Goal: Task Accomplishment & Management: Use online tool/utility

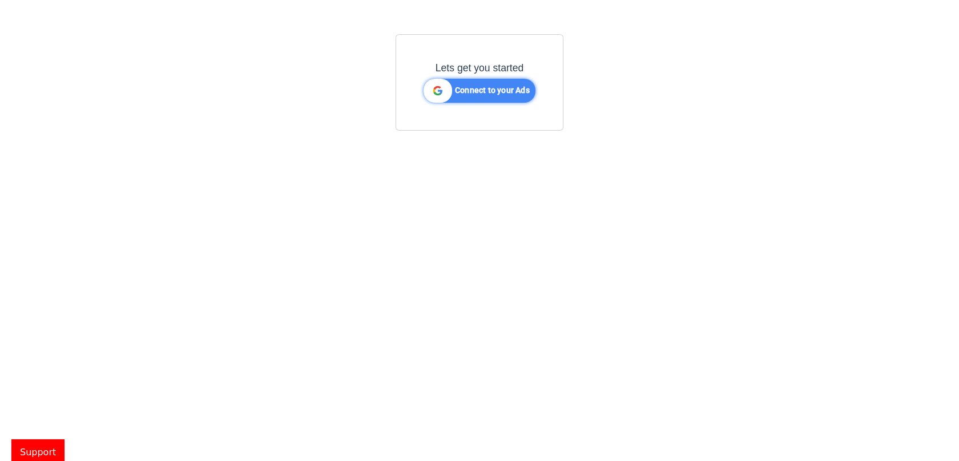
click at [459, 80] on p "Connect to your Ads" at bounding box center [492, 86] width 75 height 15
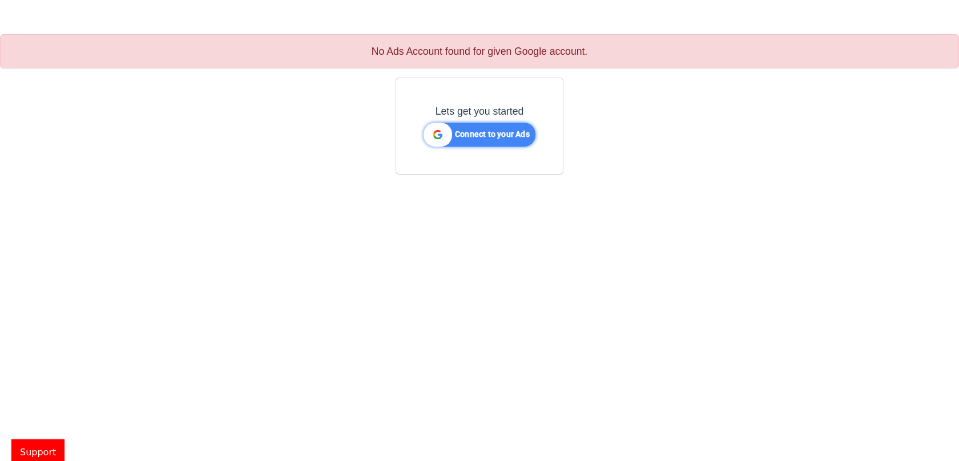
click at [485, 134] on b "Connect to your Ads" at bounding box center [492, 134] width 75 height 9
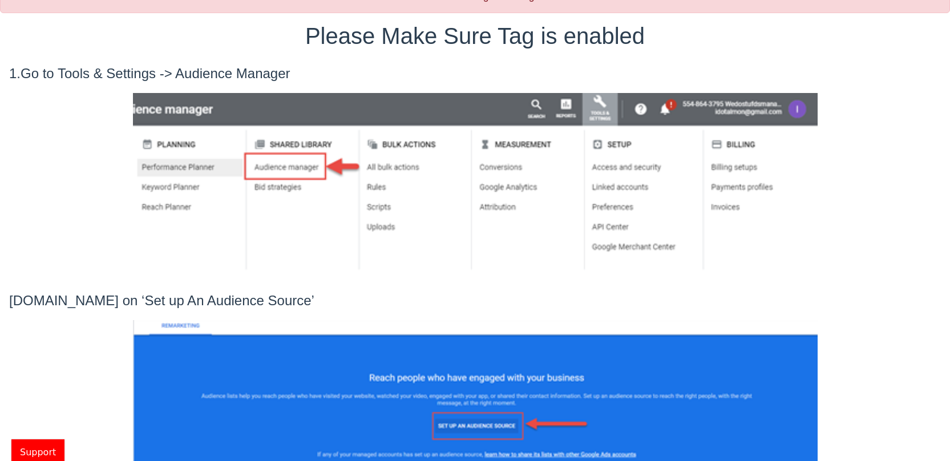
scroll to position [53, 0]
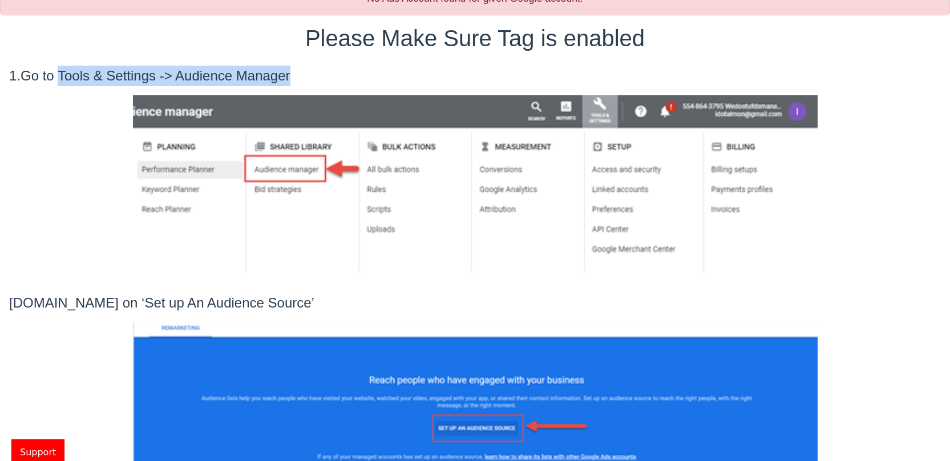
drag, startPoint x: 61, startPoint y: 74, endPoint x: 320, endPoint y: 74, distance: 258.6
click at [320, 74] on p "1.Go to Tools & Settings -> Audience Manager" at bounding box center [475, 76] width 932 height 21
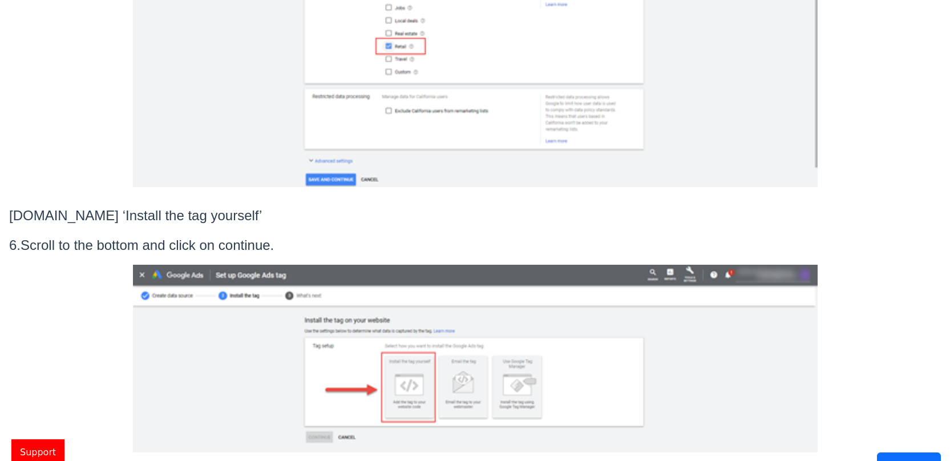
scroll to position [1305, 0]
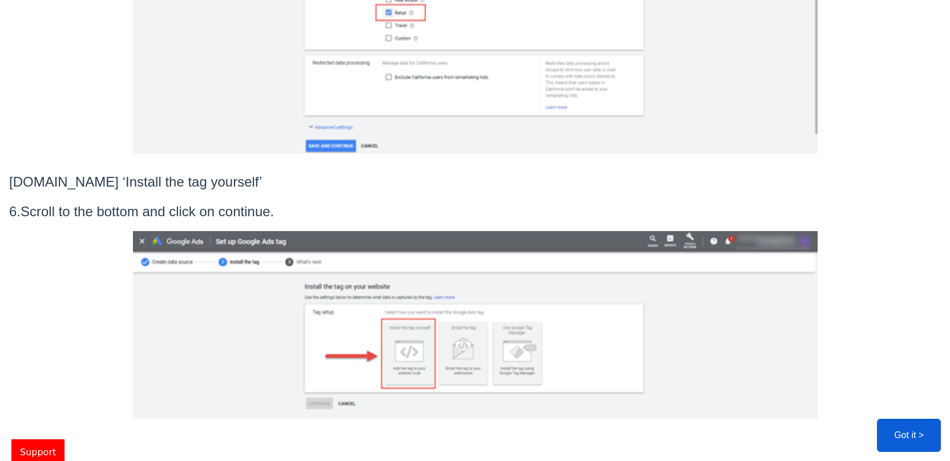
click at [903, 424] on button "Got it >" at bounding box center [909, 435] width 64 height 33
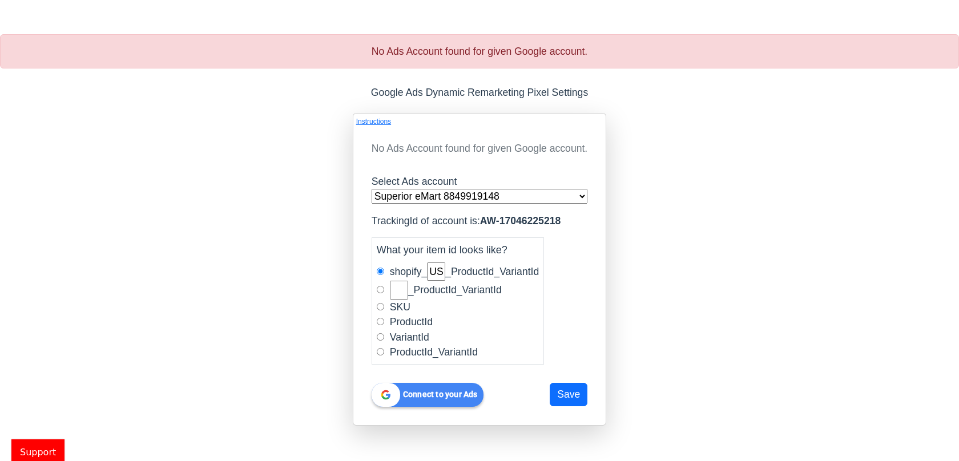
click at [543, 199] on select "Superior eMart 8849919148" at bounding box center [480, 196] width 216 height 15
click at [380, 306] on input "radio" at bounding box center [380, 306] width 7 height 7
radio input "true"
radio input "false"
click at [577, 396] on button "Save" at bounding box center [569, 394] width 38 height 23
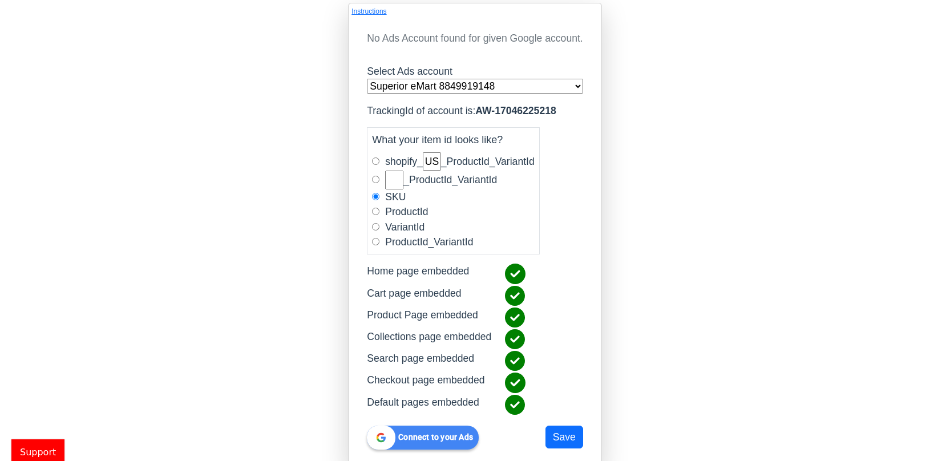
scroll to position [118, 0]
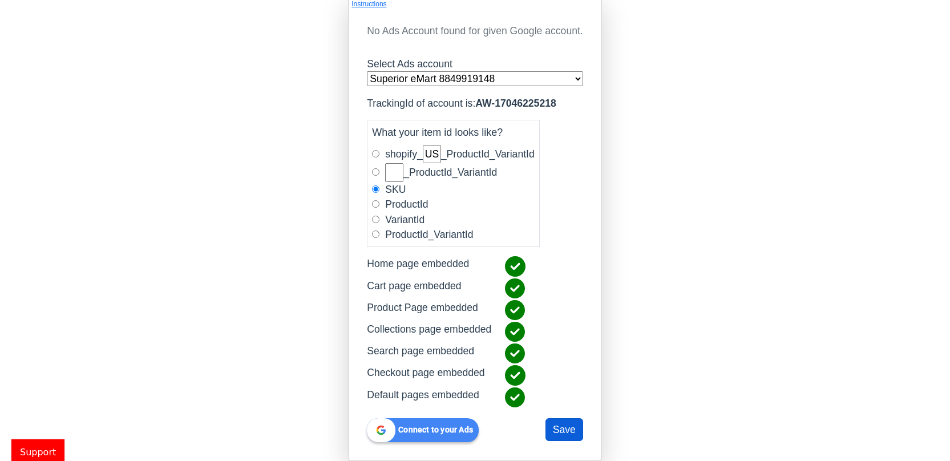
click at [573, 433] on button "Save" at bounding box center [565, 429] width 38 height 23
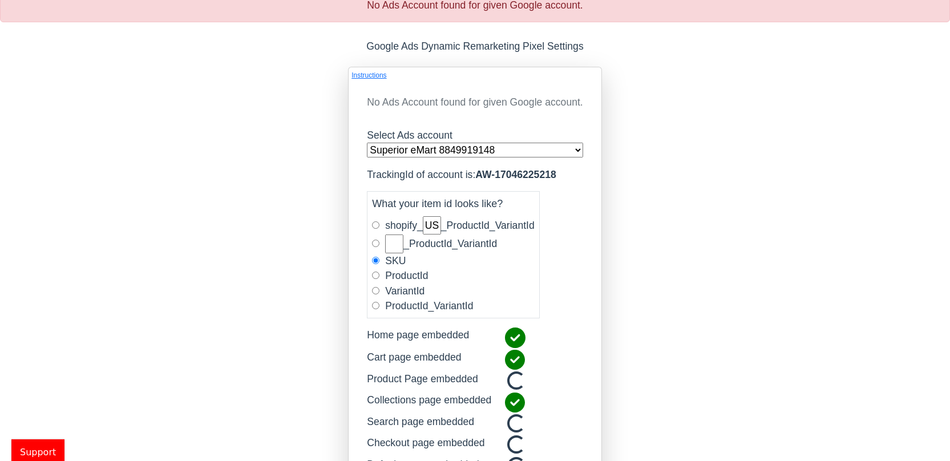
scroll to position [116, 0]
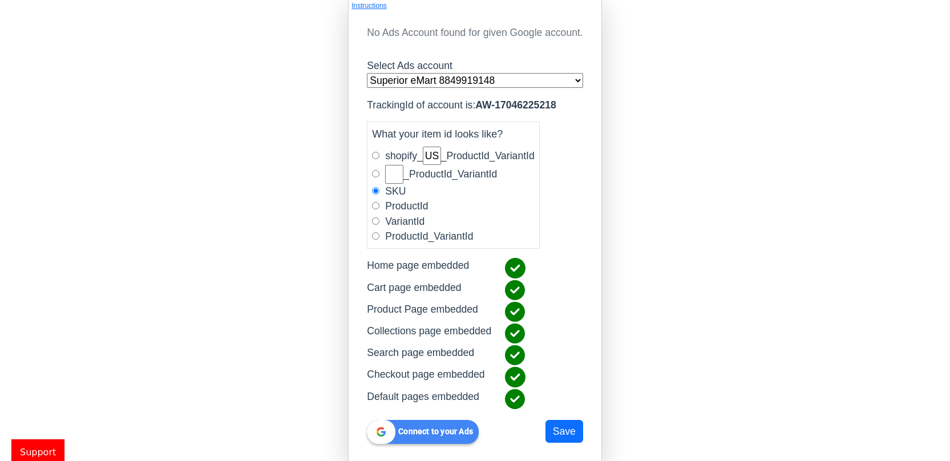
click at [439, 417] on div "Connect to your Ads Save" at bounding box center [475, 427] width 230 height 33
click at [431, 436] on b "Connect to your Ads" at bounding box center [435, 431] width 75 height 9
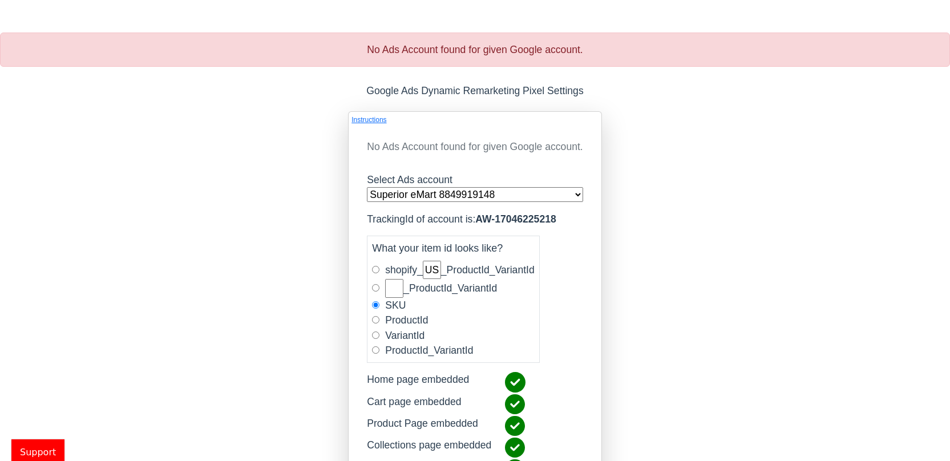
scroll to position [0, 0]
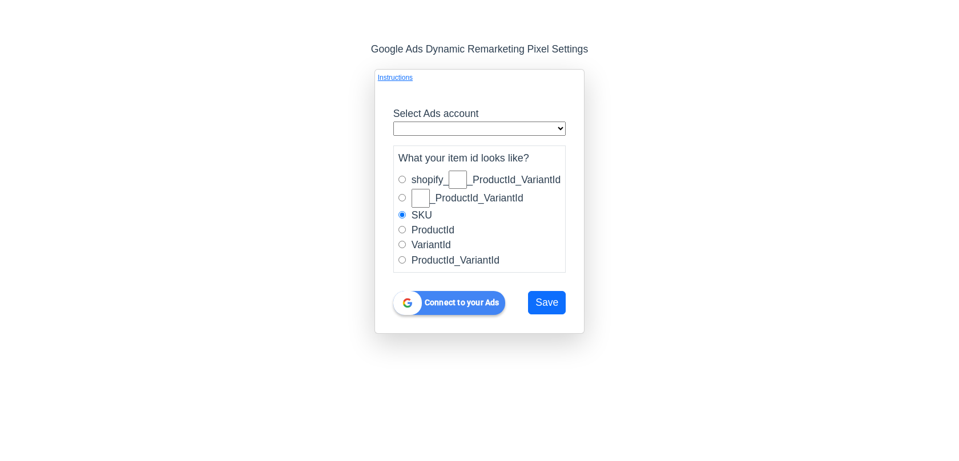
type input "US"
radio input "true"
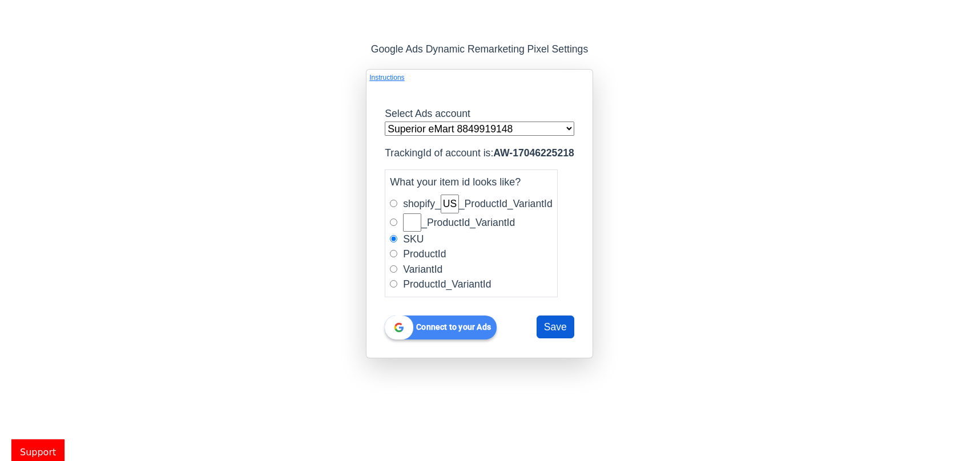
click at [558, 327] on button "Save" at bounding box center [556, 327] width 38 height 23
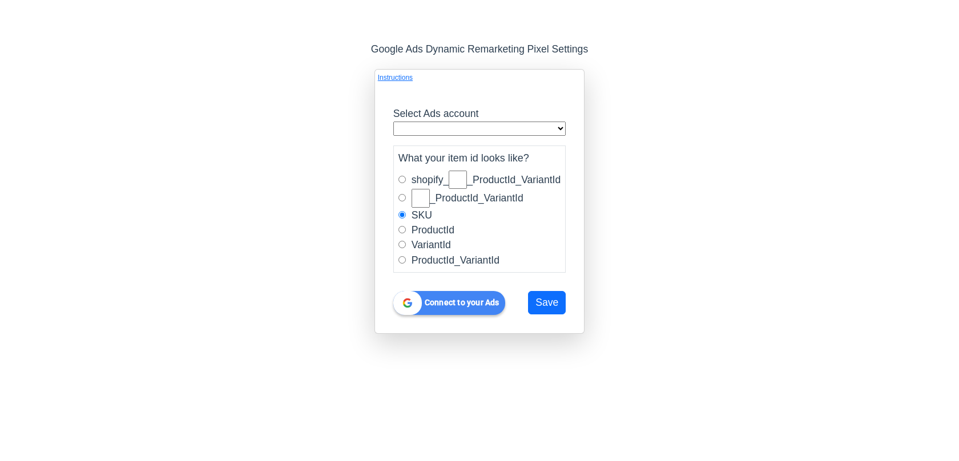
type input "US"
radio input "true"
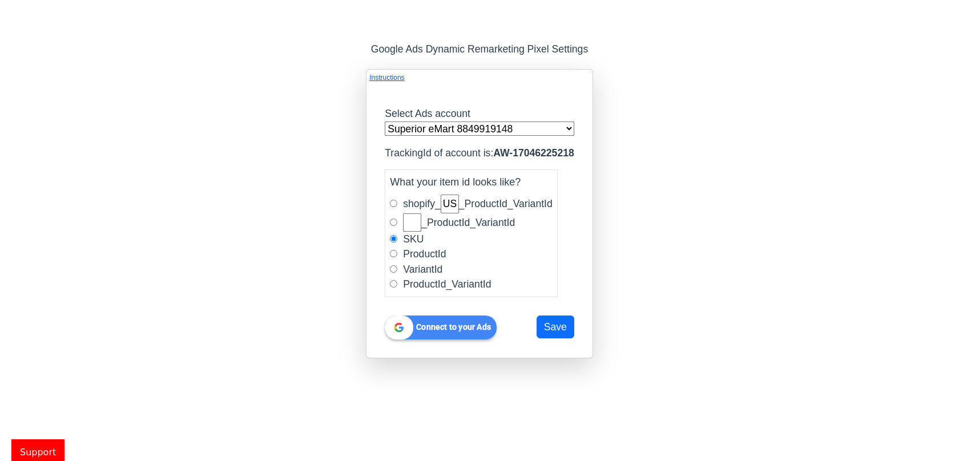
click at [389, 79] on link "Instructions" at bounding box center [386, 77] width 35 height 10
